Goal: Check status: Check status

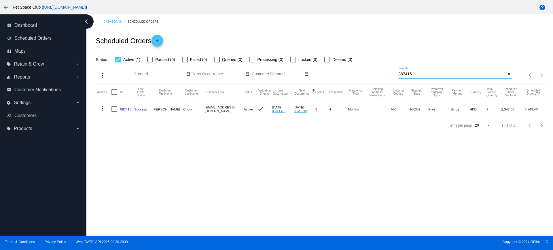
drag, startPoint x: 426, startPoint y: 73, endPoint x: 384, endPoint y: 69, distance: 42.3
click at [384, 69] on div "more_vert Oct Jan Feb Mar Apr 1" at bounding box center [322, 73] width 456 height 20
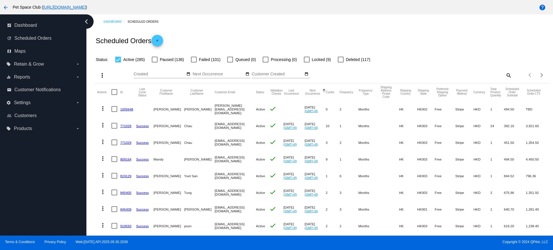
click at [505, 76] on mat-icon "search" at bounding box center [508, 75] width 7 height 9
click at [427, 72] on input "Search" at bounding box center [456, 74] width 114 height 5
paste input "98063519"
type input "98063519"
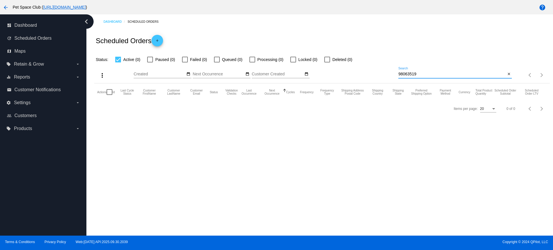
drag, startPoint x: 420, startPoint y: 74, endPoint x: 376, endPoint y: 72, distance: 44.2
click at [376, 72] on div "more_vert Oct Jan Feb Mar Apr 1" at bounding box center [322, 73] width 456 height 20
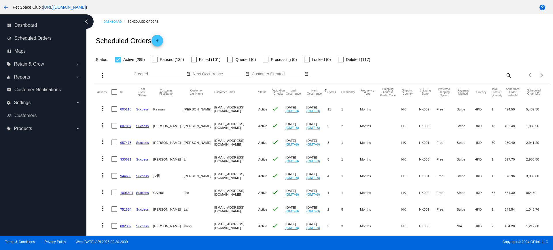
drag, startPoint x: 91, startPoint y: 120, endPoint x: 62, endPoint y: 6, distance: 116.9
click at [91, 120] on div "Dashboard Scheduled Orders Scheduled Orders add Status: Active (285) Paused (13…" at bounding box center [322, 233] width 462 height 438
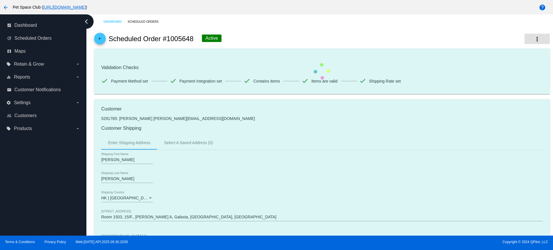
click at [534, 39] on mat-icon "more_vert" at bounding box center [537, 39] width 7 height 7
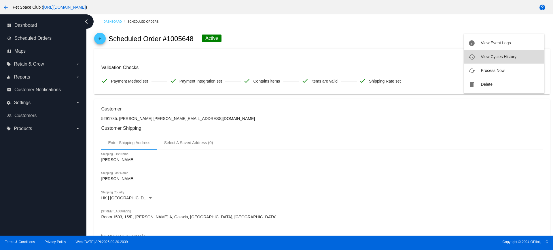
click at [498, 59] on span "View Cycles History" at bounding box center [498, 56] width 35 height 5
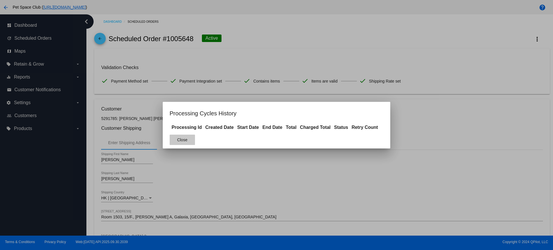
click at [187, 140] on span "Close" at bounding box center [182, 140] width 10 height 5
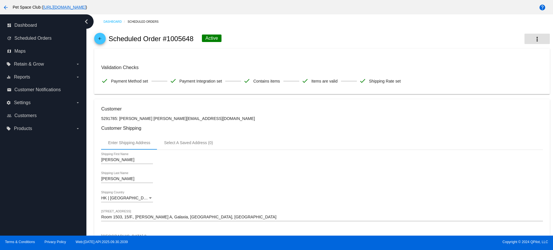
click at [534, 40] on mat-icon "more_vert" at bounding box center [537, 39] width 7 height 7
click at [505, 42] on span "View Event Logs" at bounding box center [496, 43] width 30 height 5
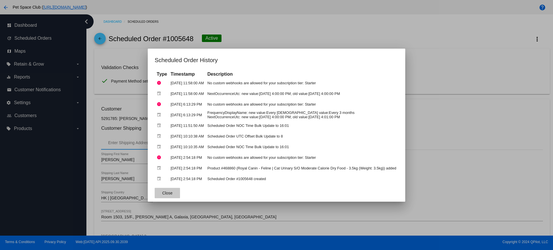
click at [163, 192] on span "Close" at bounding box center [167, 193] width 10 height 5
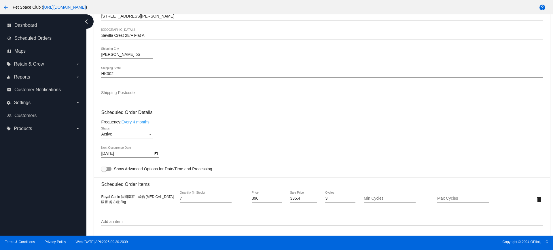
scroll to position [252, 0]
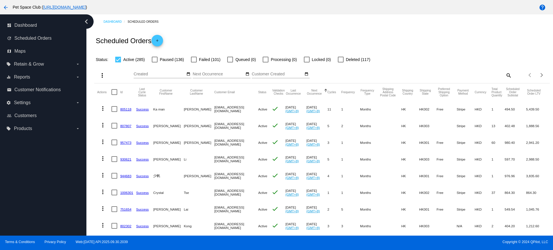
click at [505, 73] on mat-icon "search" at bounding box center [508, 75] width 7 height 9
click at [446, 72] on input "Search" at bounding box center [456, 74] width 114 height 5
paste input "919086"
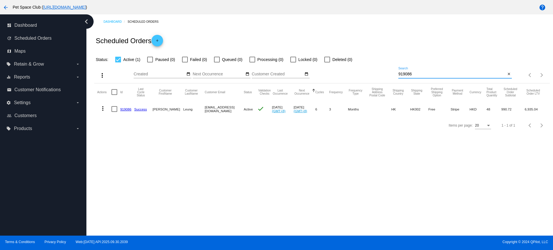
type input "919086"
drag, startPoint x: 401, startPoint y: 74, endPoint x: 377, endPoint y: 74, distance: 24.2
click at [377, 74] on div "more_vert Oct Jan Feb Mar Apr 1" at bounding box center [322, 73] width 456 height 20
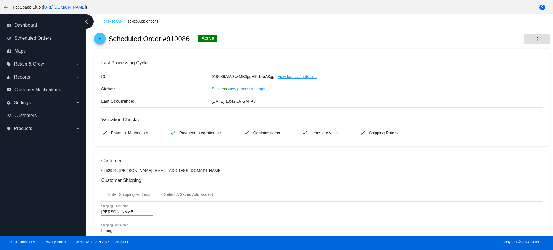
click at [534, 39] on mat-icon "more_vert" at bounding box center [537, 39] width 7 height 7
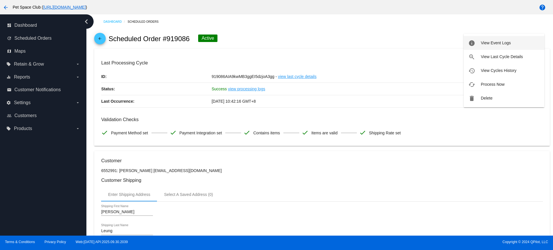
click at [504, 45] on button "info View Event Logs" at bounding box center [504, 43] width 81 height 14
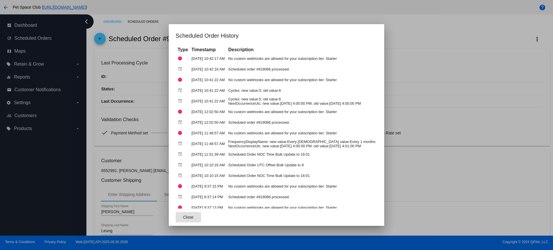
click at [488, 76] on div at bounding box center [276, 125] width 553 height 250
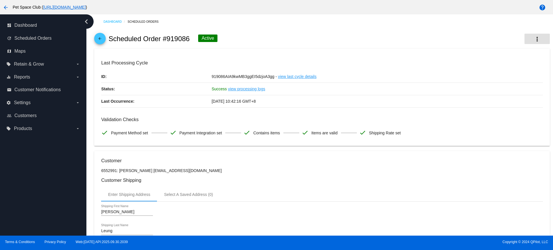
click at [534, 41] on mat-icon "more_vert" at bounding box center [537, 39] width 7 height 7
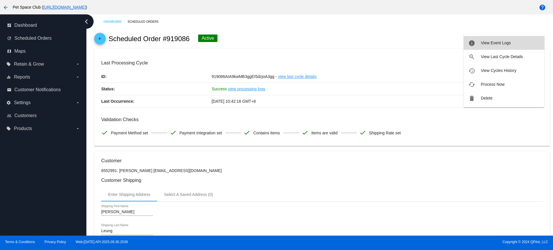
click at [498, 45] on span "View Event Logs" at bounding box center [496, 43] width 30 height 5
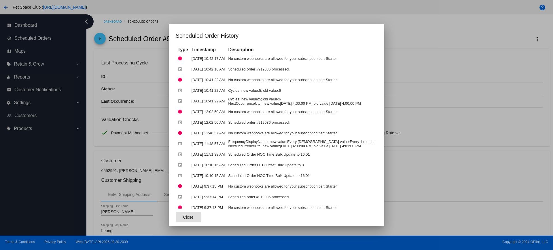
click at [434, 31] on div at bounding box center [276, 125] width 553 height 250
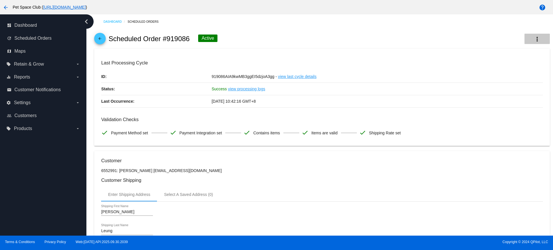
click at [534, 38] on mat-icon "more_vert" at bounding box center [537, 39] width 7 height 7
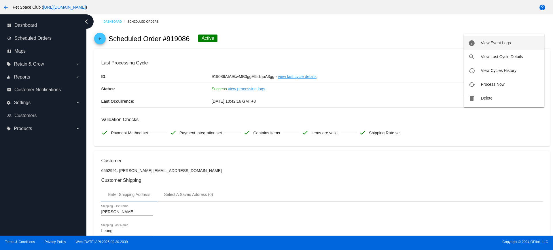
click at [498, 42] on span "View Event Logs" at bounding box center [496, 43] width 30 height 5
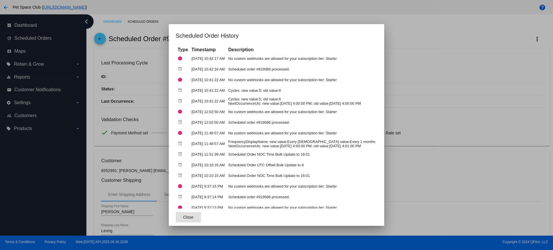
click at [424, 79] on div at bounding box center [276, 125] width 553 height 250
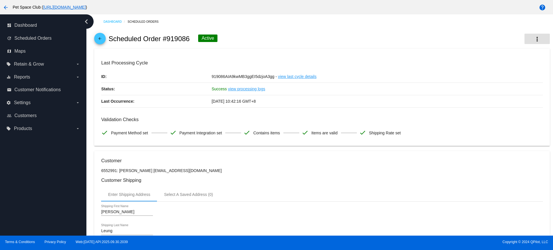
click at [534, 40] on mat-icon "more_vert" at bounding box center [537, 39] width 7 height 7
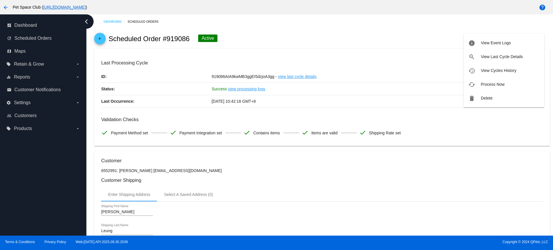
click at [256, 186] on div at bounding box center [276, 125] width 553 height 250
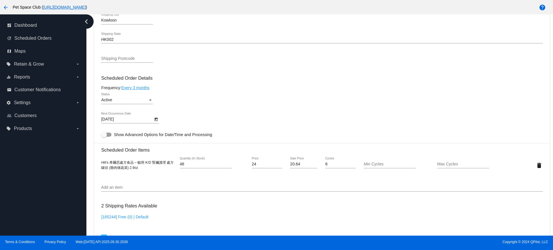
scroll to position [288, 0]
click at [156, 120] on icon "Open calendar" at bounding box center [156, 119] width 4 height 7
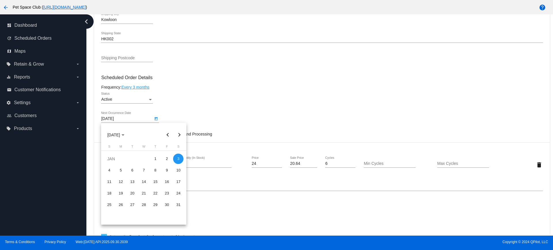
click at [167, 134] on button "Previous month" at bounding box center [168, 135] width 12 height 12
click at [131, 216] on div "30" at bounding box center [132, 217] width 10 height 10
type input "12/30/2025"
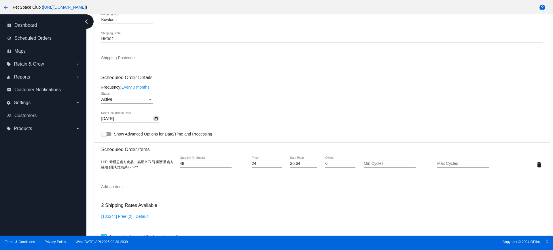
click at [89, 115] on div "Dashboard Scheduled Orders arrow_back Scheduled Order #919086 Active more_vert …" at bounding box center [319, 125] width 467 height 222
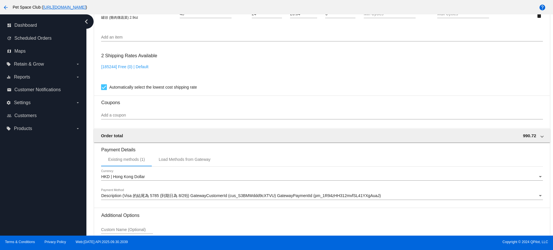
scroll to position [492, 0]
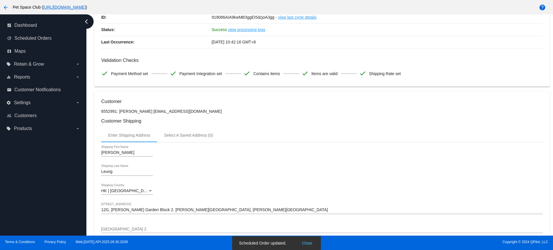
scroll to position [0, 0]
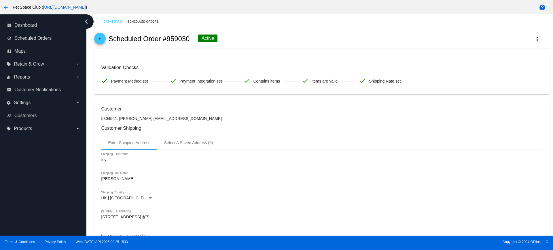
scroll to position [252, 0]
